Goal: Navigation & Orientation: Find specific page/section

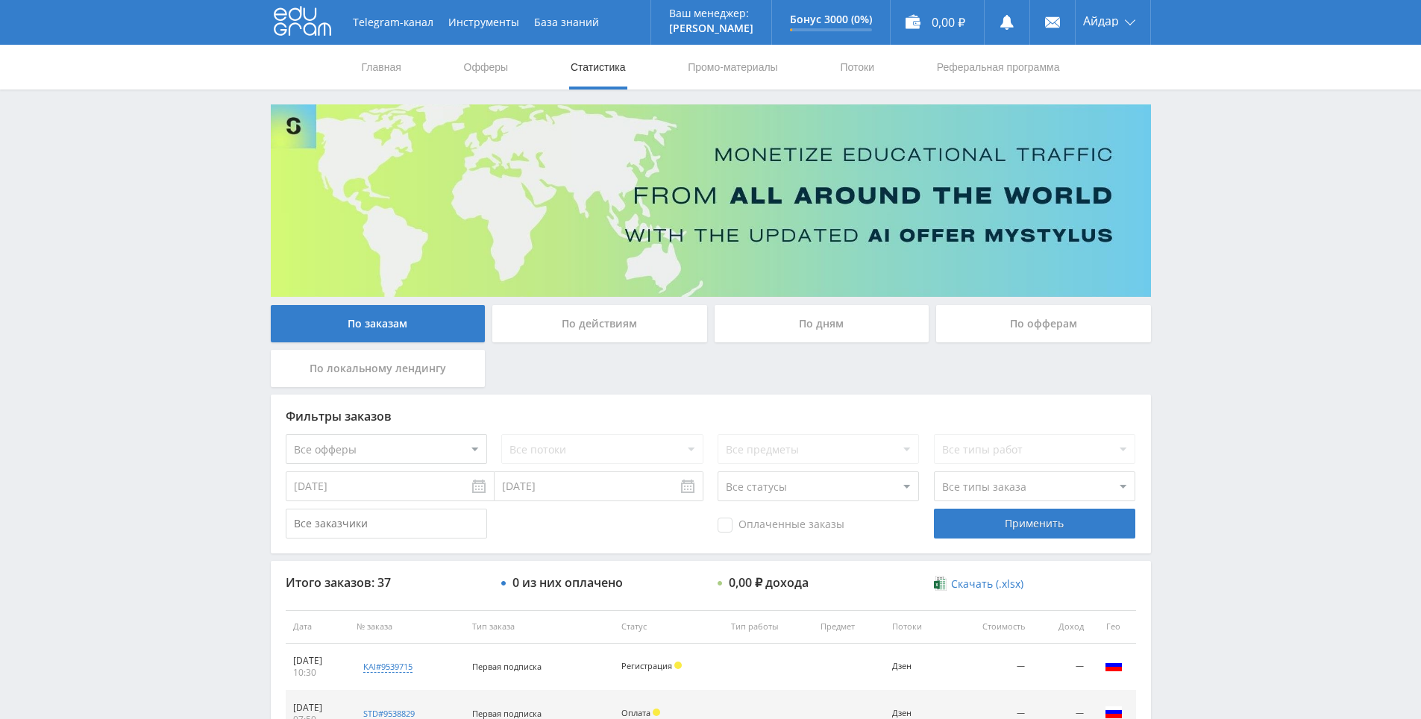
scroll to position [224, 0]
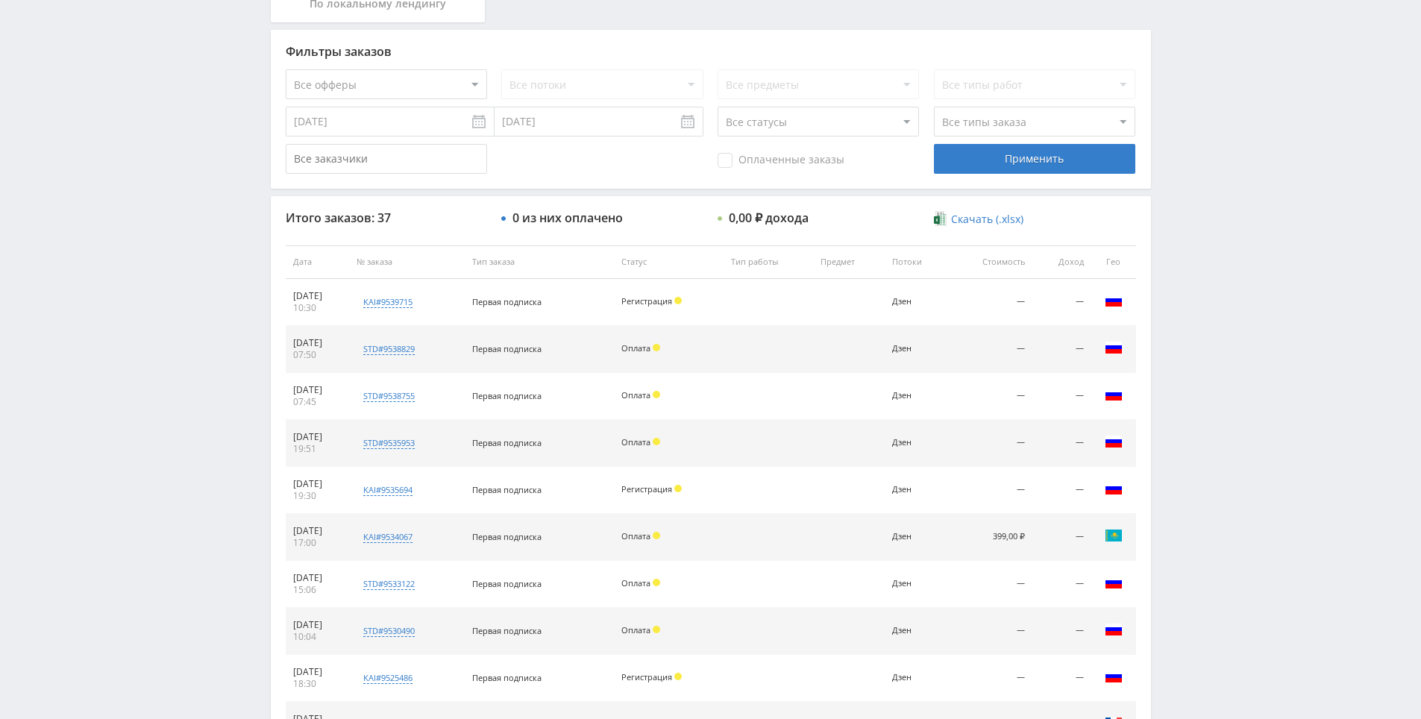
scroll to position [374, 0]
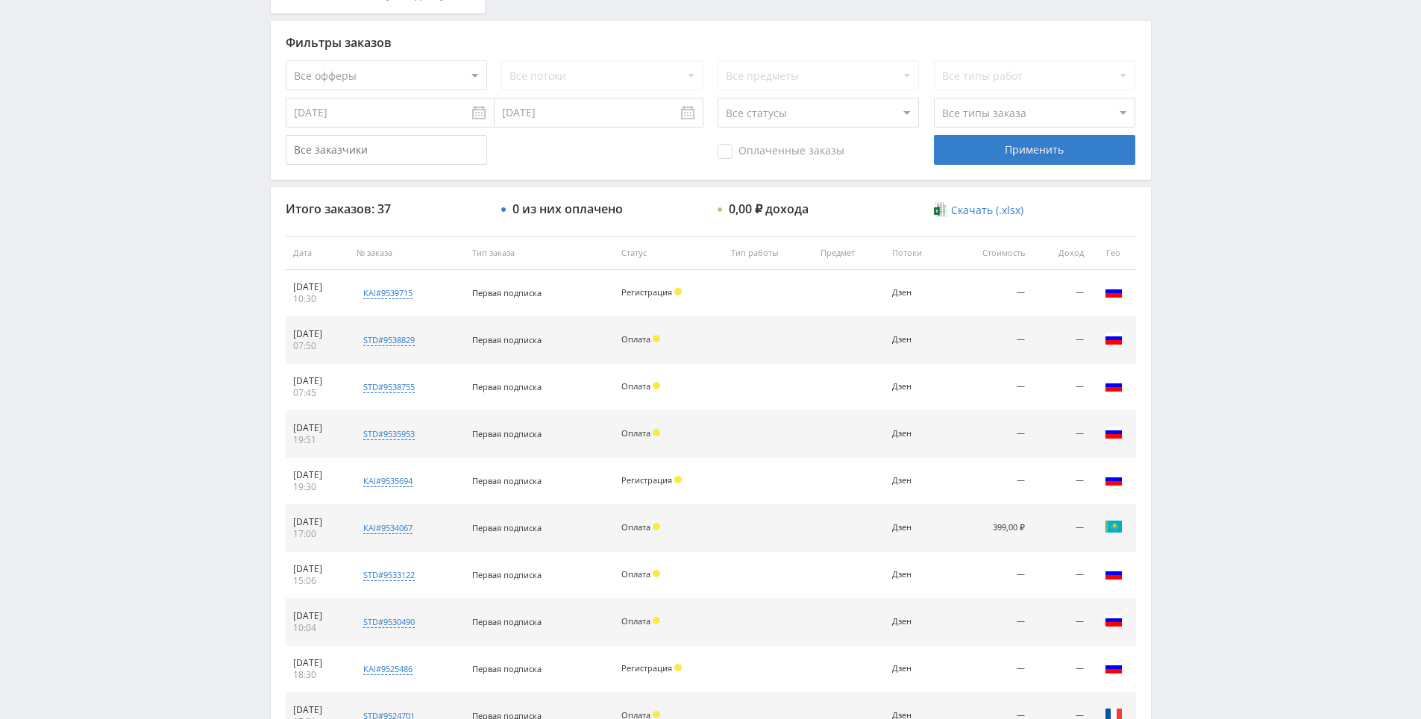
drag, startPoint x: 1203, startPoint y: 239, endPoint x: 1200, endPoint y: 266, distance: 27.0
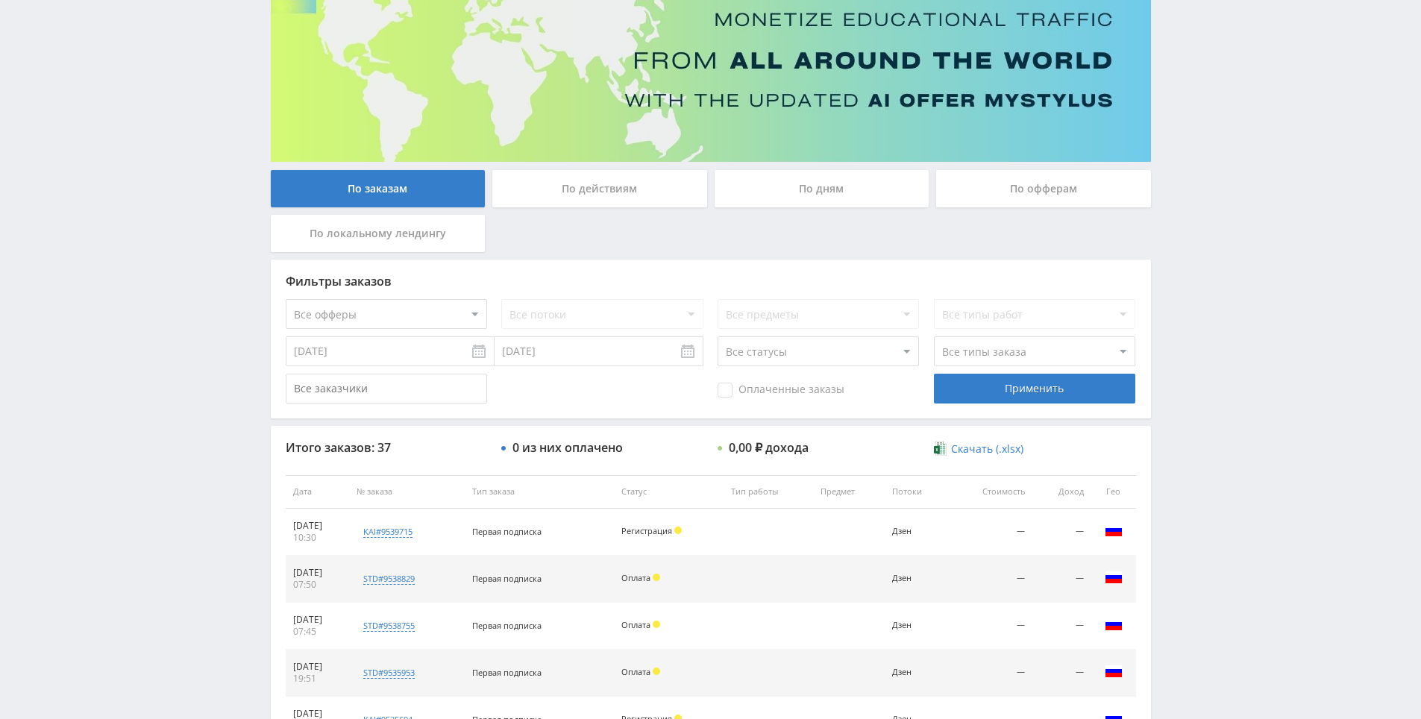
scroll to position [151, 0]
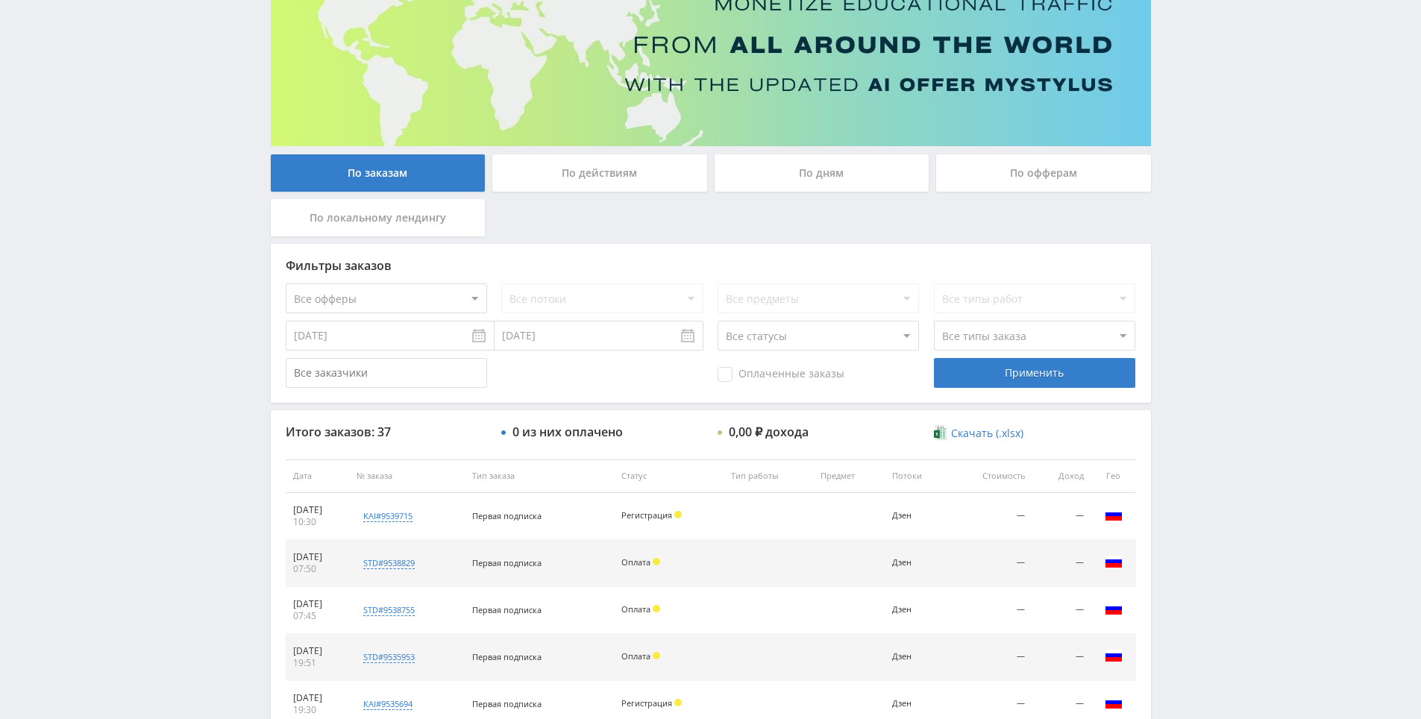
drag, startPoint x: 1276, startPoint y: 489, endPoint x: 1256, endPoint y: 379, distance: 111.5
click at [1256, 378] on div "Telegram-канал Инструменты База знаний Ваш менеджер: [PERSON_NAME] Online @edug…" at bounding box center [710, 475] width 1421 height 1253
click at [1251, 383] on div "Telegram-канал Инструменты База знаний Ваш менеджер: [PERSON_NAME] Online @edug…" at bounding box center [710, 475] width 1421 height 1253
click at [1251, 342] on div "Telegram-канал Инструменты База знаний Ваш менеджер: [PERSON_NAME] Online @edug…" at bounding box center [710, 475] width 1421 height 1253
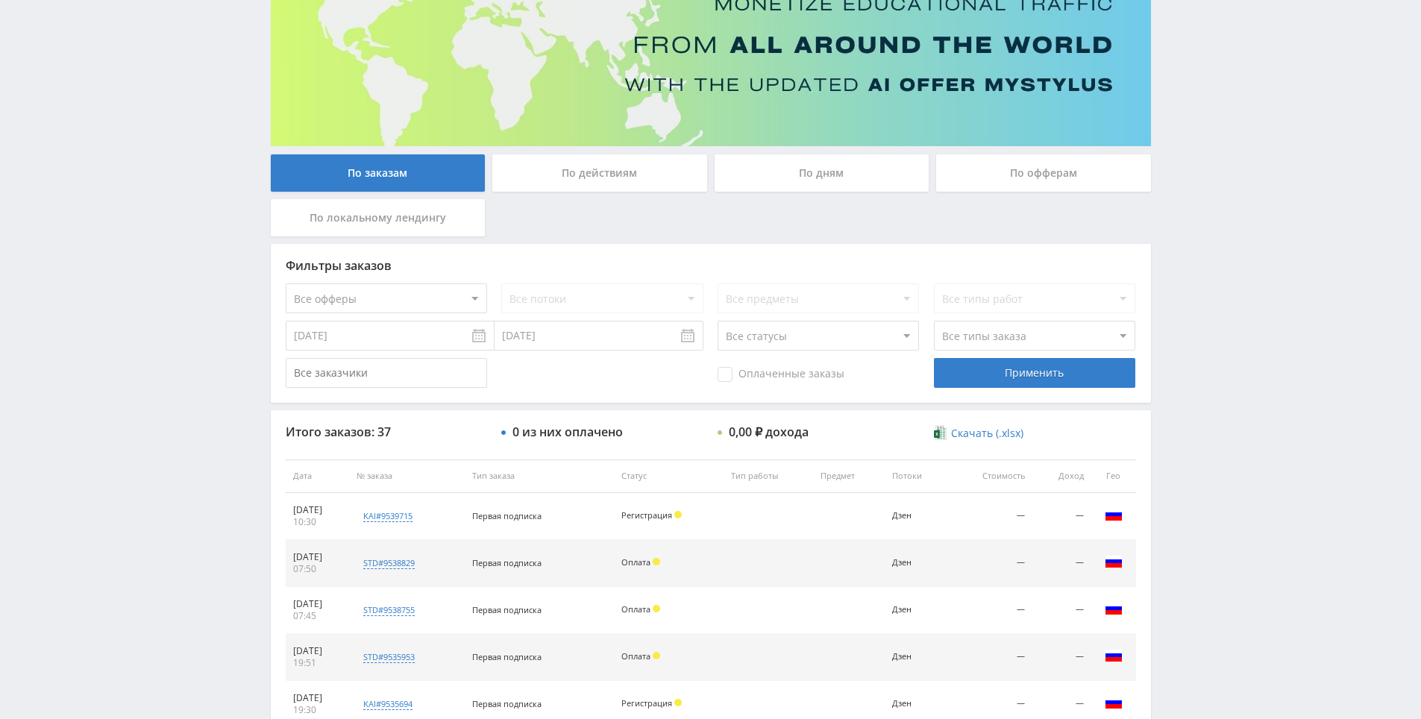
click at [1241, 248] on div "Telegram-канал Инструменты База знаний Ваш менеджер: [PERSON_NAME] Online @edug…" at bounding box center [710, 475] width 1421 height 1253
